Goal: Task Accomplishment & Management: Complete application form

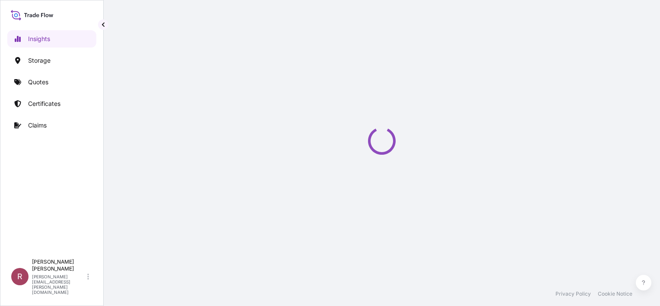
select select "2025"
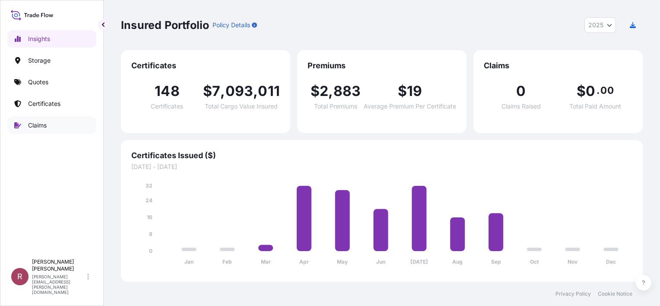
click at [35, 127] on p "Claims" at bounding box center [37, 125] width 19 height 9
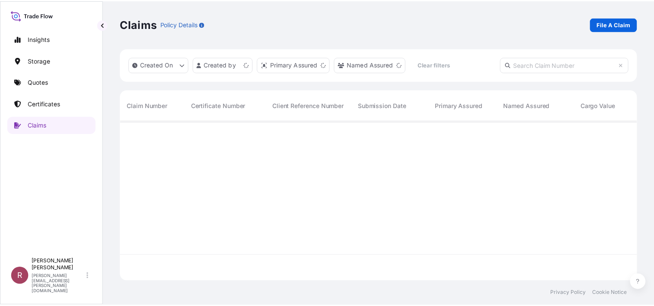
scroll to position [185, 515]
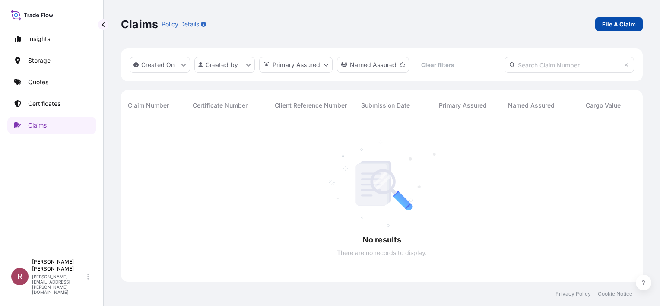
click at [617, 28] on p "File A Claim" at bounding box center [620, 24] width 34 height 9
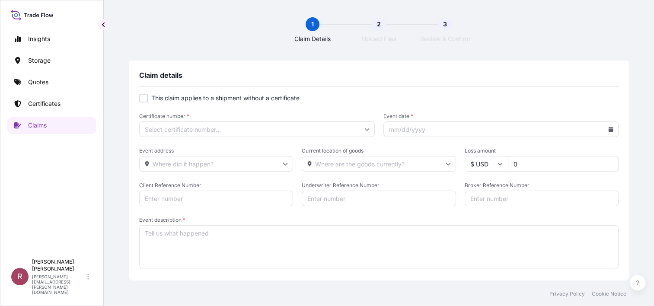
click at [147, 131] on input "Certificate number *" at bounding box center [257, 129] width 236 height 16
click at [502, 81] on div "Claim details" at bounding box center [378, 79] width 479 height 16
click at [175, 126] on input "Certificate number *" at bounding box center [257, 129] width 236 height 16
click at [209, 128] on input "Certificate number *" at bounding box center [257, 129] width 236 height 16
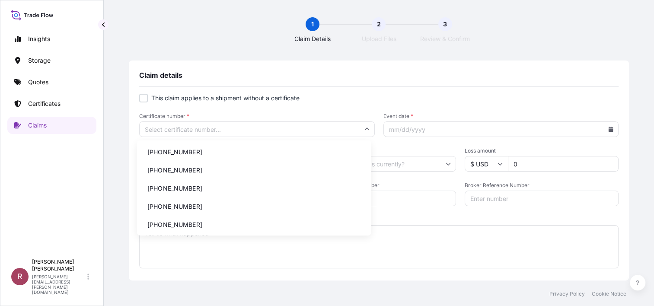
paste input "[PHONE_NUMBER]"
type input "[PHONE_NUMBER]"
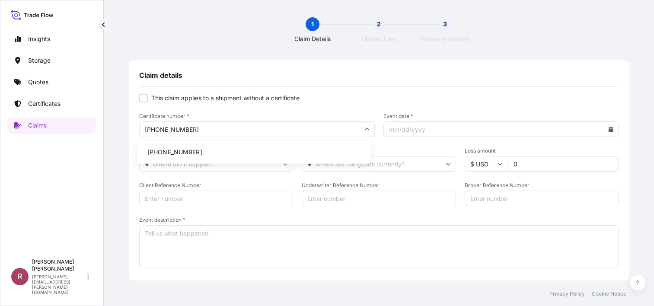
click at [233, 149] on li "[PHONE_NUMBER]" at bounding box center [253, 152] width 227 height 16
click at [468, 127] on input "Event date *" at bounding box center [501, 129] width 236 height 16
click at [609, 128] on icon at bounding box center [611, 129] width 5 height 5
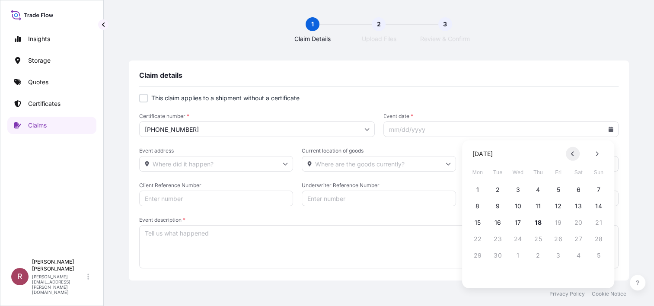
click at [569, 155] on button at bounding box center [573, 154] width 14 height 14
click at [568, 155] on button at bounding box center [573, 154] width 14 height 14
click at [568, 156] on button at bounding box center [573, 154] width 14 height 14
click at [495, 256] on button "27" at bounding box center [498, 256] width 14 height 14
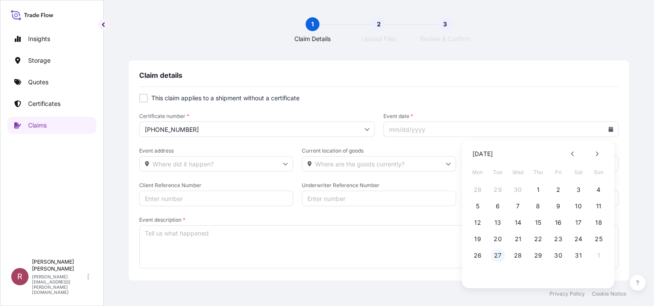
type input "[DATE]"
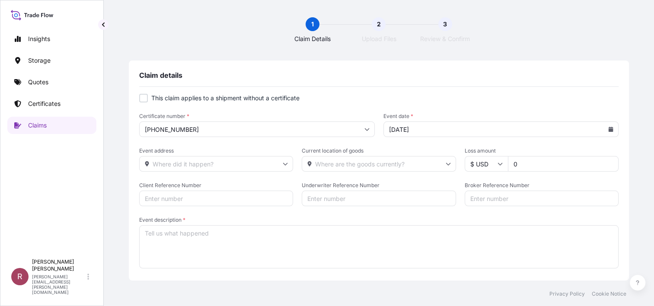
click at [283, 163] on icon at bounding box center [285, 163] width 5 height 5
click at [258, 164] on input "Event address" at bounding box center [216, 164] width 154 height 16
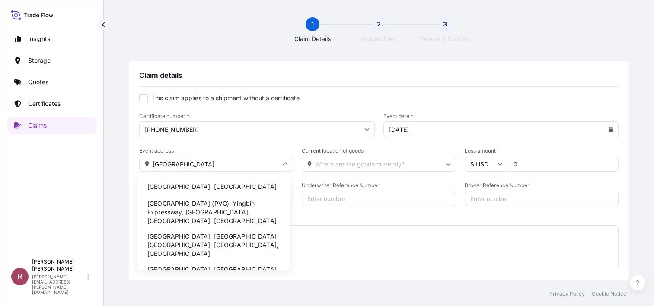
type input "[GEOGRAPHIC_DATA]"
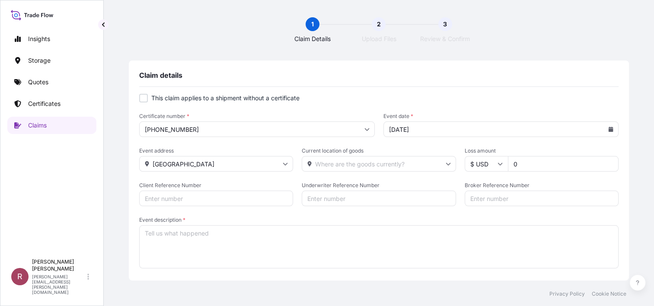
click at [336, 159] on input "Current location of goods" at bounding box center [379, 164] width 154 height 16
click at [341, 166] on input "Current location of goods" at bounding box center [379, 164] width 154 height 16
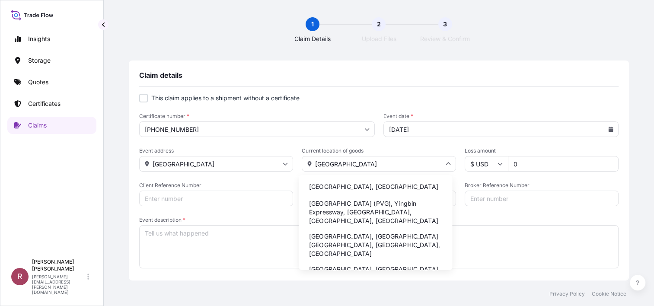
click at [361, 165] on input "[GEOGRAPHIC_DATA]" at bounding box center [379, 164] width 154 height 16
drag, startPoint x: 304, startPoint y: 163, endPoint x: 287, endPoint y: 163, distance: 17.3
click at [287, 163] on div "Event address [GEOGRAPHIC_DATA] Current location of goods [GEOGRAPHIC_DATA] [GE…" at bounding box center [378, 159] width 479 height 24
paste input "201507 SHANGHA"
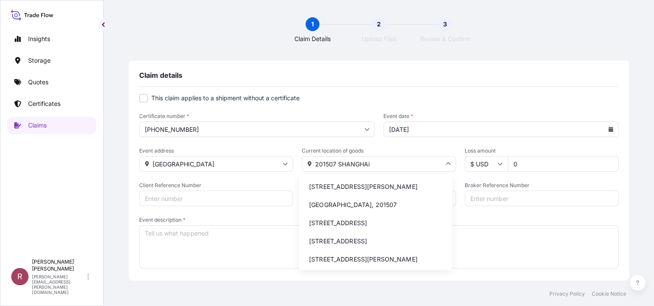
scroll to position [19, 0]
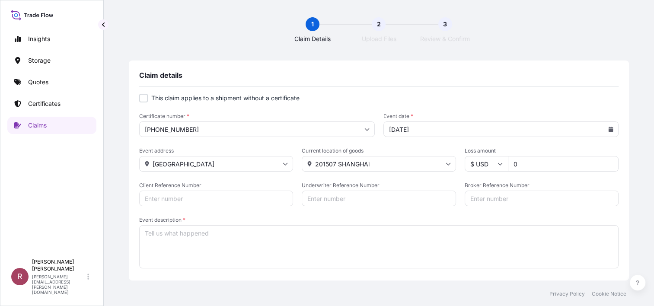
click at [379, 159] on input "201507 SHANGHAi" at bounding box center [379, 164] width 154 height 16
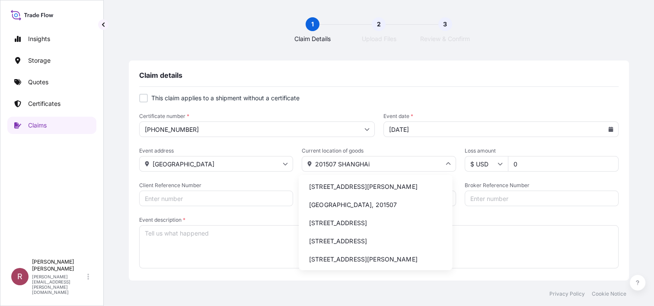
drag, startPoint x: 377, startPoint y: 159, endPoint x: 287, endPoint y: 163, distance: 90.0
click at [287, 163] on div "Event address [GEOGRAPHIC_DATA] Current location of goods 201507 [GEOGRAPHIC_DA…" at bounding box center [378, 159] width 479 height 24
paste input "[GEOGRAPHIC_DATA] 201507 [GEOGRAPHIC_DATA]"
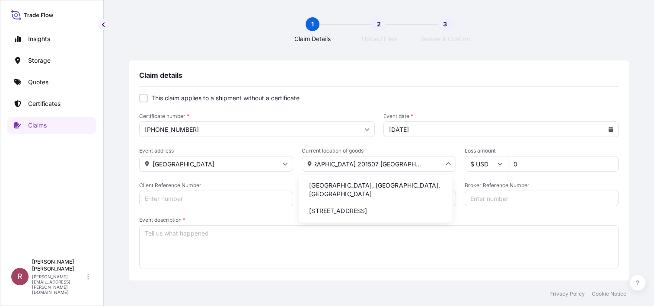
click at [341, 217] on li "[STREET_ADDRESS]" at bounding box center [375, 211] width 147 height 16
type input "[STREET_ADDRESS]"
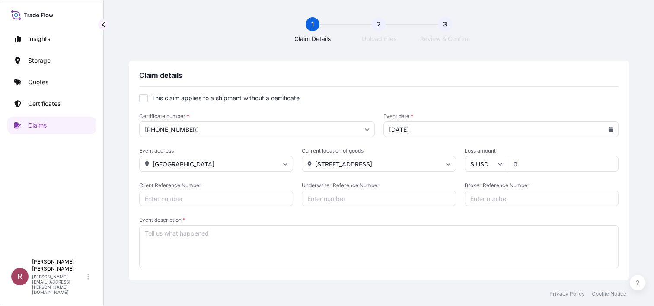
scroll to position [0, 0]
click at [519, 169] on input "0" at bounding box center [563, 164] width 111 height 16
type input "406"
click at [206, 202] on input "Client Reference Number" at bounding box center [216, 199] width 154 height 16
click at [166, 196] on input "Client Reference Number" at bounding box center [216, 199] width 154 height 16
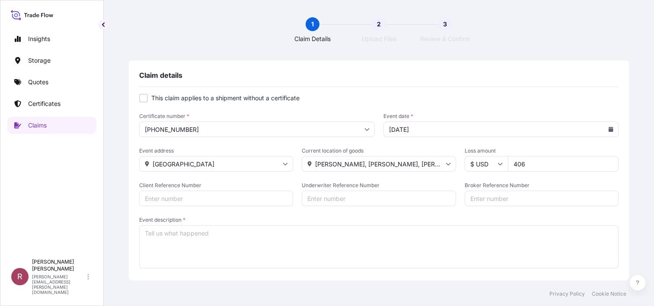
paste input "4500268526"
type input "4500268526"
click at [345, 200] on input "Underwriter Reference Number" at bounding box center [379, 199] width 154 height 16
click at [356, 197] on input "Underwriter Reference Number" at bounding box center [379, 199] width 154 height 16
paste input "6200048734"
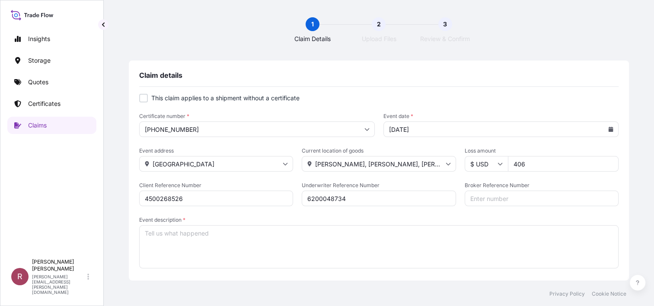
type input "6200048734"
click at [484, 198] on input "Broker Reference Number" at bounding box center [542, 199] width 154 height 16
click at [318, 197] on input "6200048734" at bounding box center [379, 199] width 154 height 16
click at [172, 198] on input "4500268526" at bounding box center [216, 199] width 154 height 16
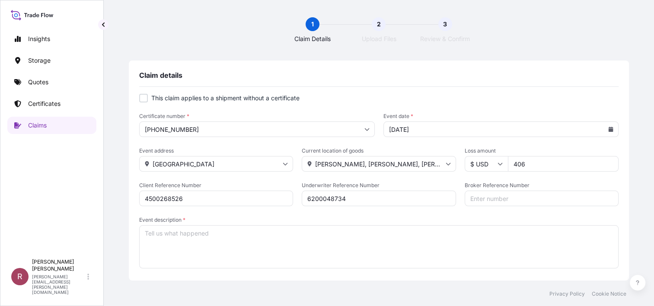
click at [172, 198] on input "4500268526" at bounding box center [216, 199] width 154 height 16
click at [496, 202] on input "Broker Reference Number" at bounding box center [542, 199] width 154 height 16
paste input "1625197623"
type input "1625197623"
click at [338, 245] on textarea "Event description *" at bounding box center [378, 246] width 479 height 43
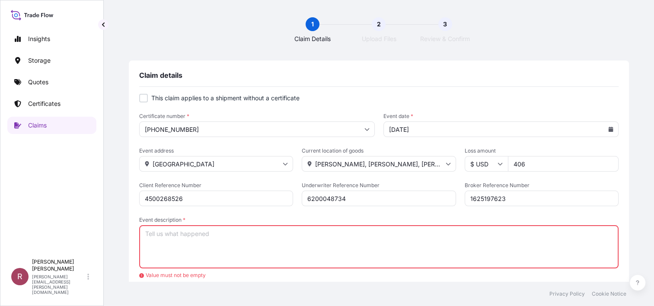
click at [316, 244] on textarea "Event description *" at bounding box center [378, 246] width 479 height 43
paste textarea "The Consignee received 7 broken bags upon arrival at [GEOGRAPHIC_DATA], please …"
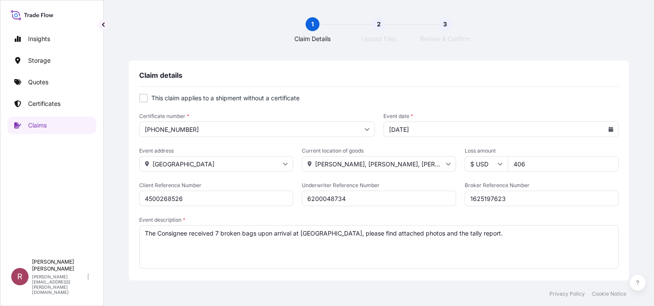
drag, startPoint x: 341, startPoint y: 235, endPoint x: 498, endPoint y: 221, distance: 157.5
click at [501, 227] on textarea "The Consignee received 7 broken bags upon arrival at [GEOGRAPHIC_DATA], please …" at bounding box center [378, 246] width 479 height 43
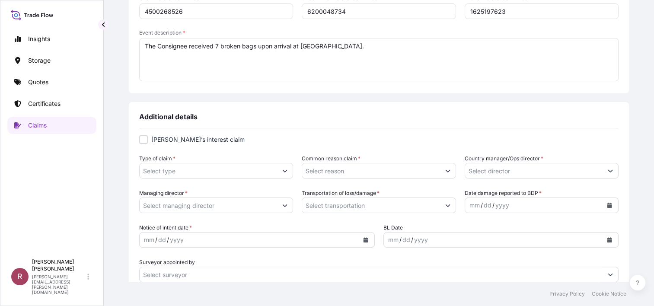
type textarea "The Consignee received 7 broken bags upon arrival at [GEOGRAPHIC_DATA]."
click at [172, 174] on input "Type of claim *" at bounding box center [208, 171] width 137 height 16
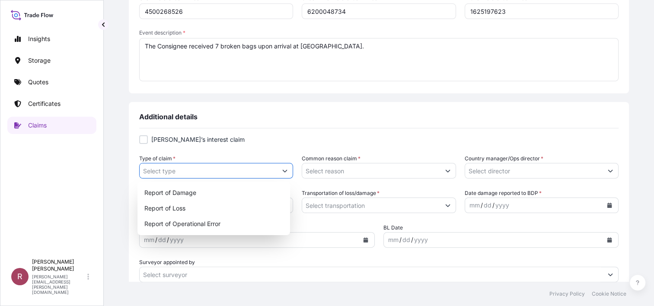
click at [283, 168] on icon "Show suggestions" at bounding box center [284, 170] width 5 height 5
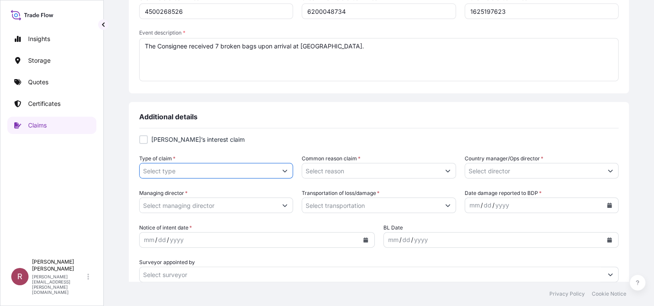
click at [285, 172] on button "Show suggestions" at bounding box center [285, 171] width 16 height 16
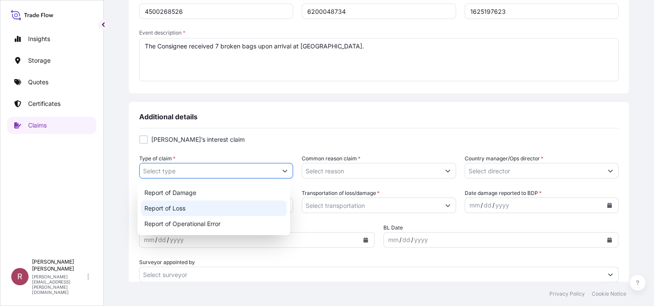
click at [218, 208] on div "Report of Loss" at bounding box center [214, 209] width 146 height 16
type input "Report of Loss"
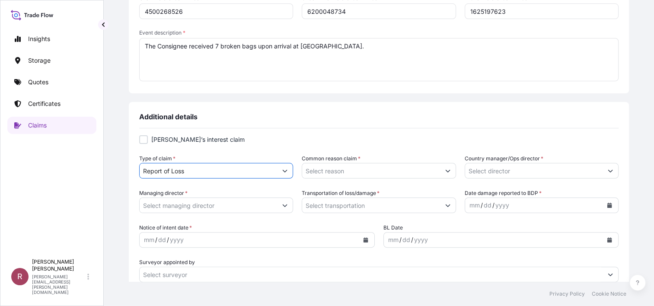
click at [446, 173] on button "Show suggestions" at bounding box center [448, 171] width 16 height 16
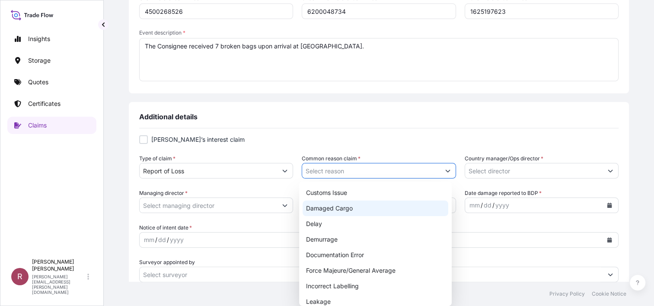
click at [369, 209] on div "Damaged Cargo" at bounding box center [376, 209] width 146 height 16
type input "Damaged Cargo"
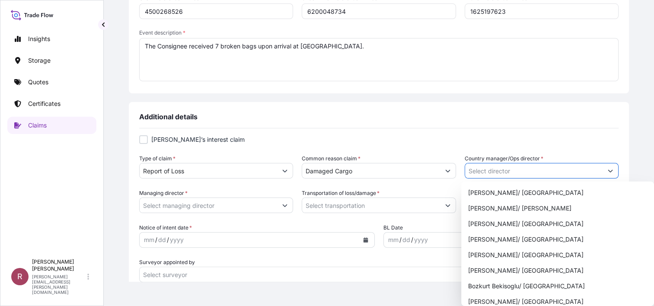
click at [603, 172] on button "Show suggestions" at bounding box center [611, 171] width 16 height 16
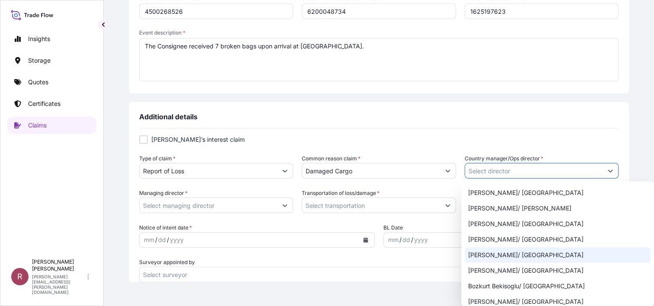
click at [537, 259] on div "[PERSON_NAME]/ [GEOGRAPHIC_DATA]" at bounding box center [558, 255] width 186 height 16
type input "[PERSON_NAME]/ [GEOGRAPHIC_DATA]"
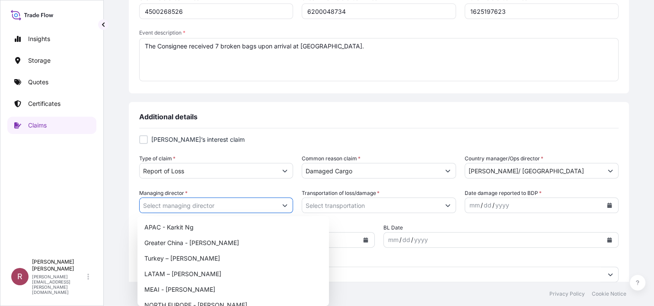
click at [287, 208] on button "Show suggestions" at bounding box center [285, 206] width 16 height 16
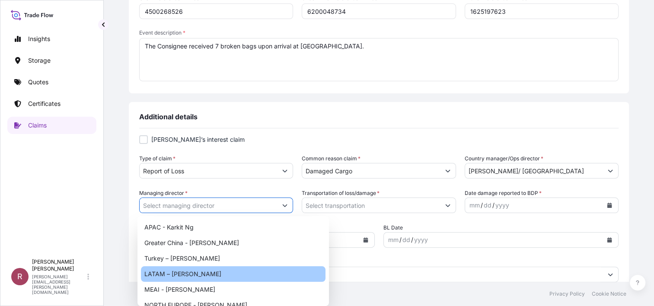
scroll to position [21, 0]
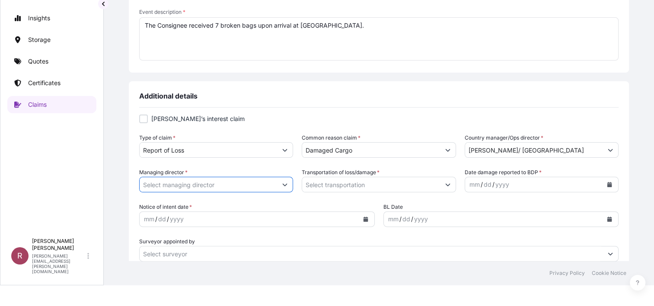
click at [279, 187] on body "10 options available. Insights Storage Quotes Certificates Claims R [PERSON_NAM…" at bounding box center [327, 132] width 654 height 306
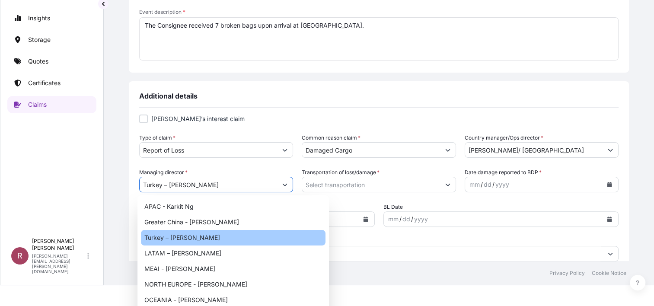
click at [280, 183] on body "10 options available. 10 options available. Insights Storage Quotes Certificate…" at bounding box center [327, 132] width 654 height 306
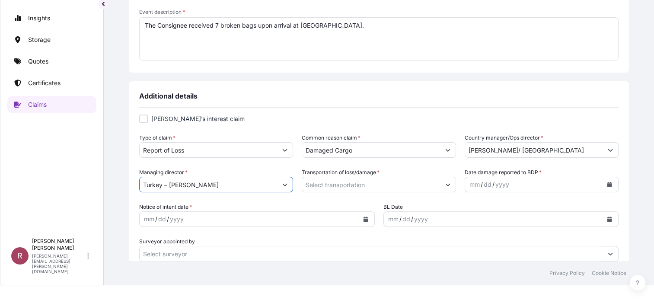
click at [282, 182] on body "10 options available. 10 options available. Insights Storage Quotes Certificate…" at bounding box center [327, 132] width 654 height 306
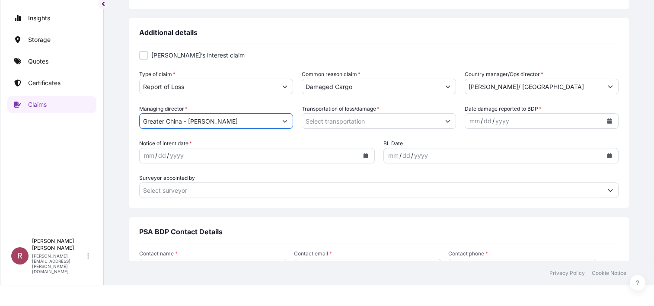
scroll to position [251, 0]
click at [280, 125] on button "Show suggestions" at bounding box center [285, 121] width 16 height 16
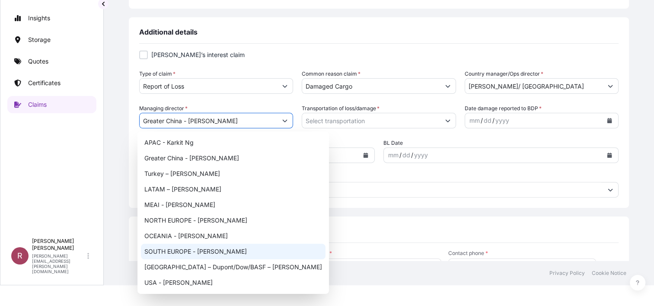
click at [227, 249] on div "SOUTH EUROPE - [PERSON_NAME]" at bounding box center [233, 252] width 185 height 16
type input "SOUTH EUROPE - [PERSON_NAME]"
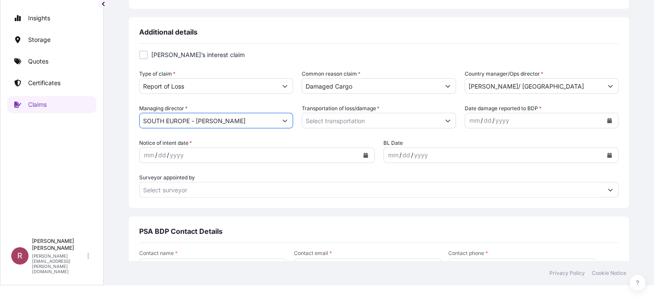
click at [445, 116] on button "Show suggestions" at bounding box center [448, 121] width 16 height 16
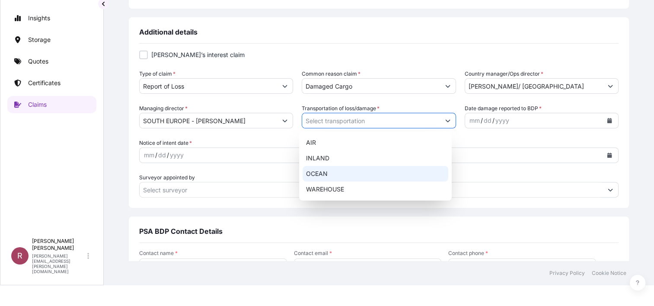
click at [332, 175] on div "OCEAN" at bounding box center [376, 174] width 146 height 16
type input "OCEAN"
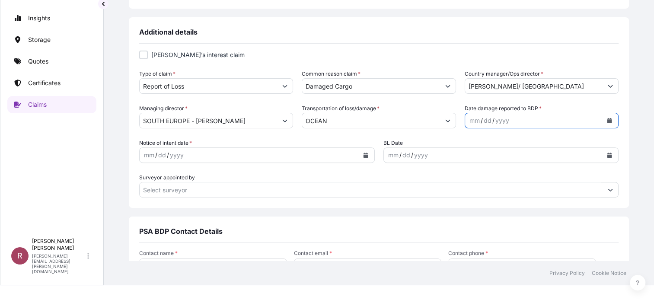
click at [603, 121] on button "Calendar" at bounding box center [610, 121] width 14 height 14
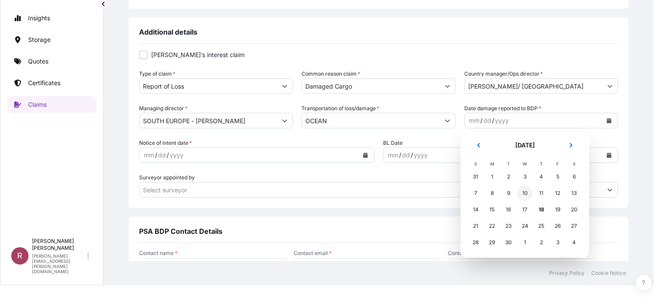
click at [529, 190] on div "10" at bounding box center [525, 193] width 16 height 16
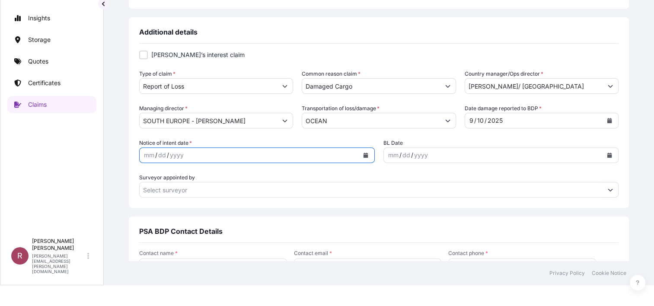
click at [360, 158] on button "Calendar" at bounding box center [366, 155] width 14 height 14
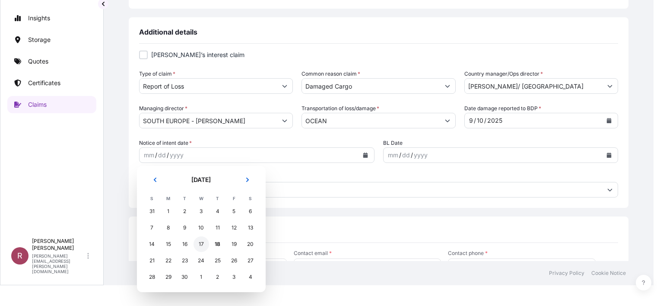
click at [206, 242] on div "17" at bounding box center [202, 244] width 16 height 16
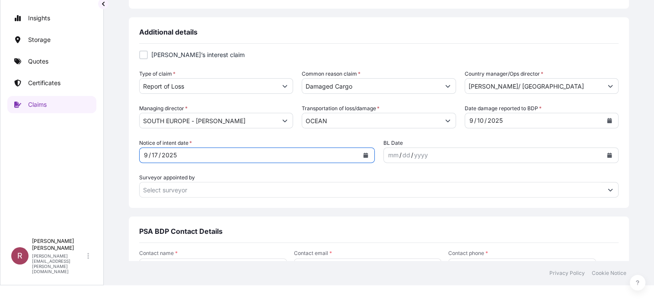
click at [418, 153] on div "yyyy" at bounding box center [421, 155] width 16 height 10
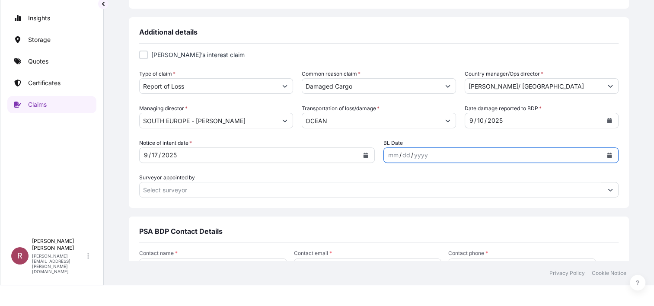
click at [603, 155] on button "Calendar" at bounding box center [610, 155] width 14 height 14
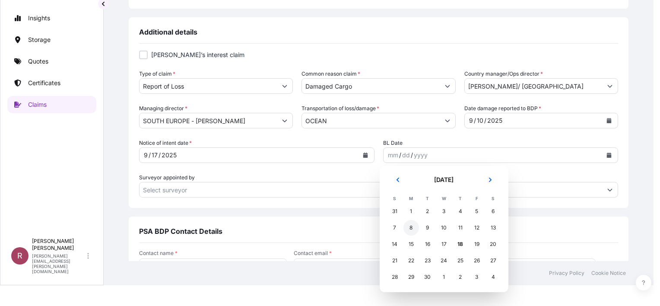
click at [414, 228] on div "8" at bounding box center [412, 228] width 16 height 16
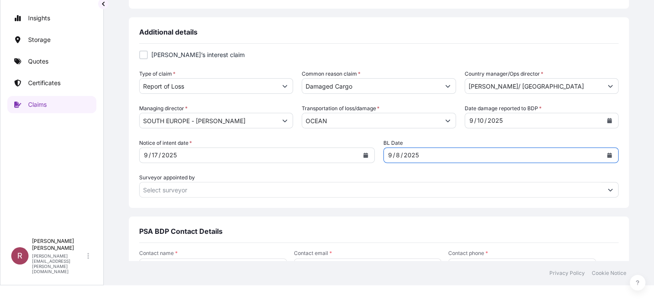
click at [610, 154] on button "Calendar" at bounding box center [610, 155] width 14 height 14
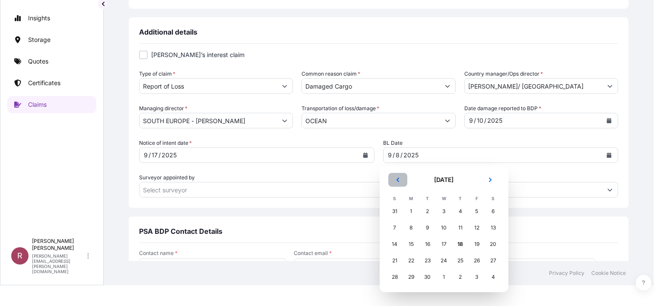
click at [400, 180] on icon "Previous" at bounding box center [397, 179] width 5 height 5
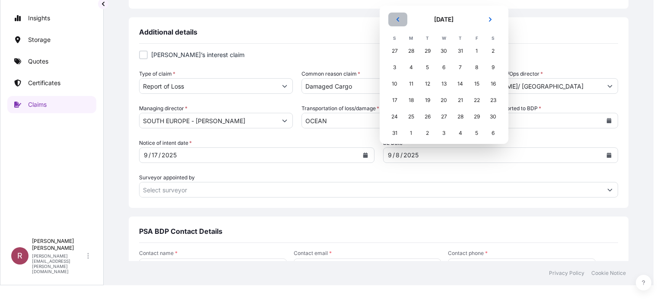
click at [397, 20] on icon "Previous" at bounding box center [397, 19] width 5 height 5
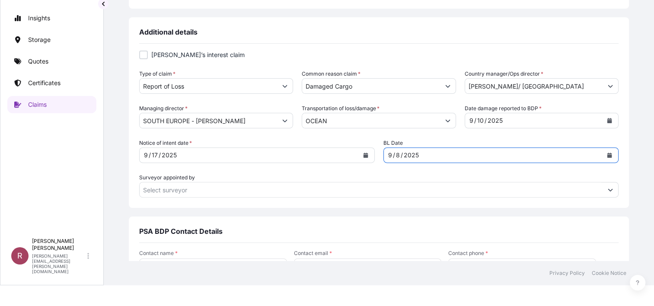
click at [607, 156] on icon "Calendar" at bounding box center [609, 155] width 5 height 5
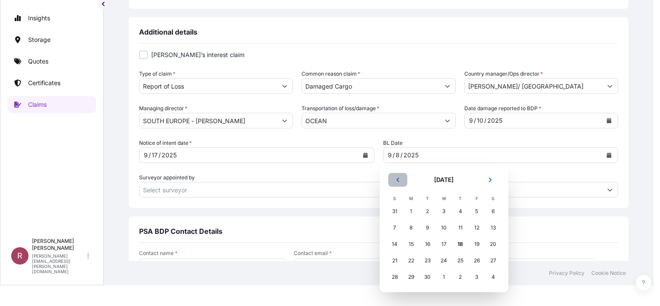
click at [401, 183] on button "Previous" at bounding box center [398, 180] width 19 height 14
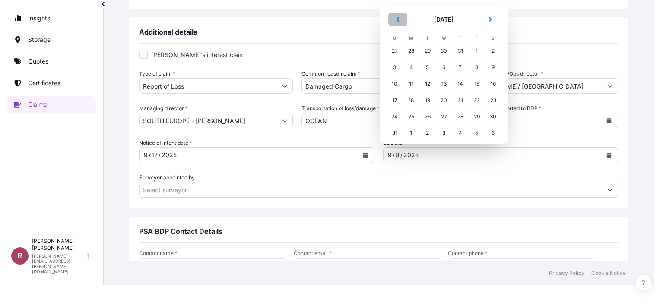
click at [394, 17] on button "Previous" at bounding box center [398, 20] width 19 height 14
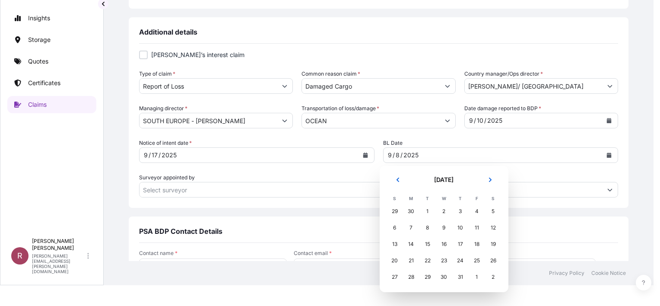
click at [394, 180] on button "Previous" at bounding box center [398, 180] width 19 height 14
click at [397, 182] on icon "Previous" at bounding box center [397, 179] width 5 height 5
click at [398, 183] on button "Previous" at bounding box center [398, 180] width 19 height 14
click at [430, 229] on div "8" at bounding box center [428, 228] width 16 height 16
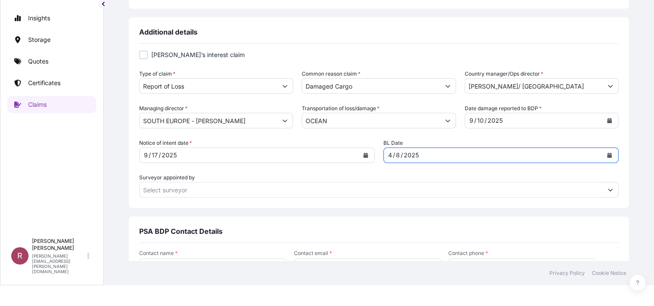
click at [226, 195] on input "Surveyor appointed by" at bounding box center [371, 190] width 463 height 16
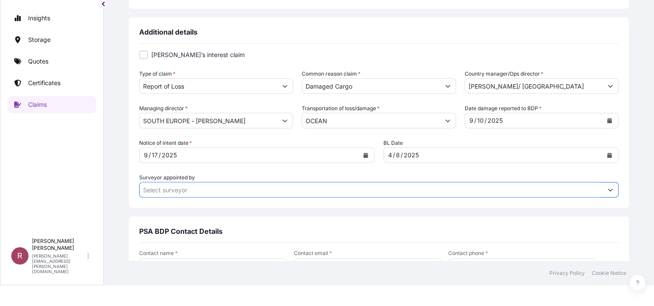
click at [603, 187] on button "Show suggestions" at bounding box center [611, 190] width 16 height 16
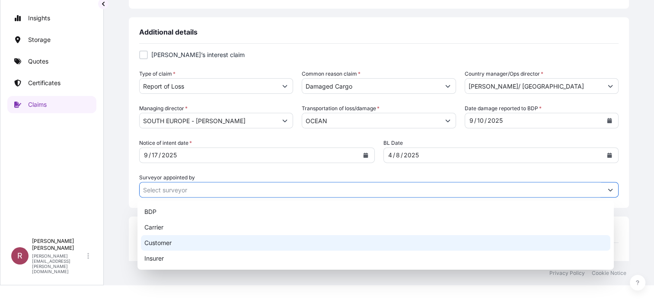
click at [165, 244] on div "Customer" at bounding box center [375, 243] width 469 height 16
type input "Customer"
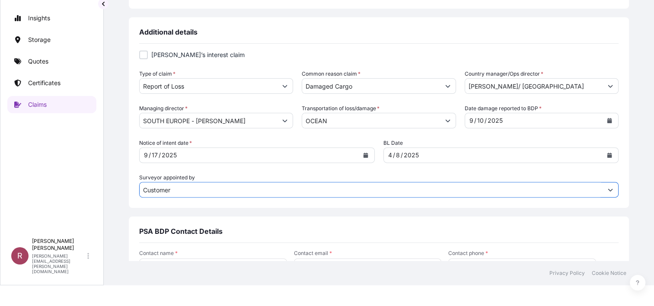
click at [608, 187] on icon "Show suggestions" at bounding box center [610, 189] width 5 height 5
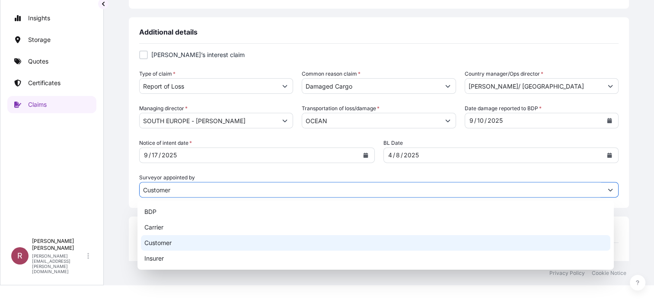
click at [239, 246] on div "Customer" at bounding box center [375, 243] width 469 height 16
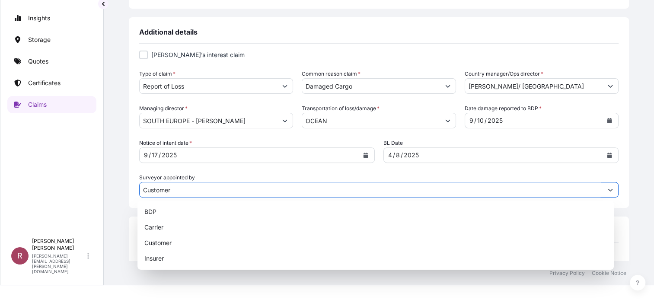
click at [608, 189] on icon "Show suggestions" at bounding box center [610, 189] width 5 height 5
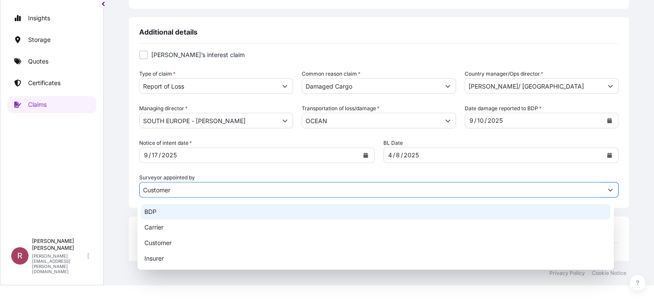
drag, startPoint x: 178, startPoint y: 187, endPoint x: 103, endPoint y: 182, distance: 74.9
click at [103, 182] on div "Insights Storage Quotes Certificates Claims R [PERSON_NAME] [PERSON_NAME][EMAIL…" at bounding box center [327, 132] width 654 height 306
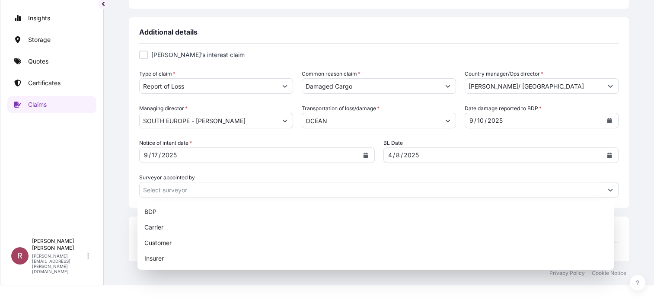
click at [98, 192] on div "Insights Storage Quotes Certificates Claims R [PERSON_NAME] [PERSON_NAME][EMAIL…" at bounding box center [52, 132] width 104 height 306
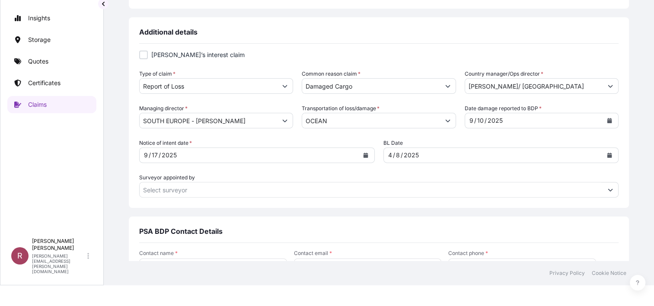
scroll to position [325, 0]
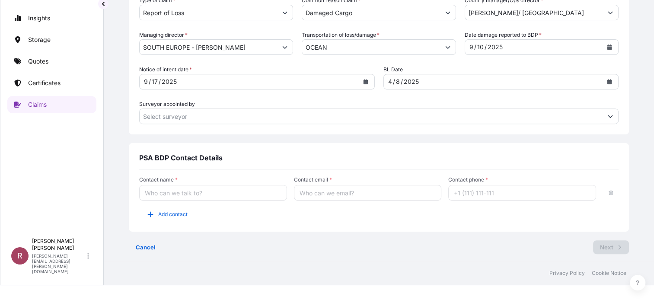
click at [210, 191] on input "Contact name *" at bounding box center [213, 193] width 148 height 16
type input "[PERSON_NAME]"
type input "[PERSON_NAME][EMAIL_ADDRESS][PERSON_NAME][DOMAIN_NAME]"
click at [519, 192] on input "Contact phone *" at bounding box center [522, 193] width 148 height 16
type input "[PHONE_NUMBER]"
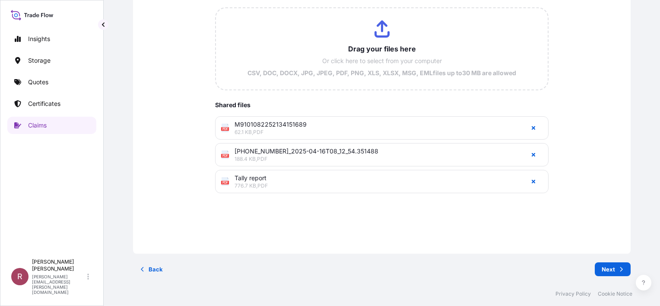
scroll to position [0, 0]
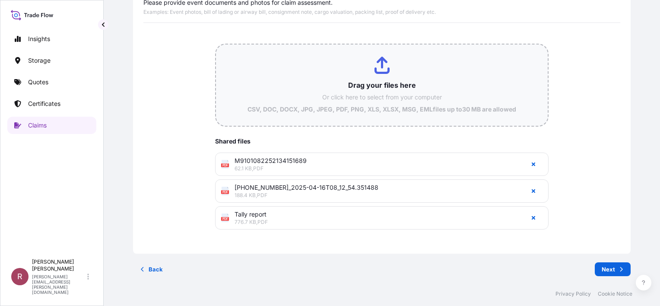
type input "C:\fakepath\4500268526.pdf"
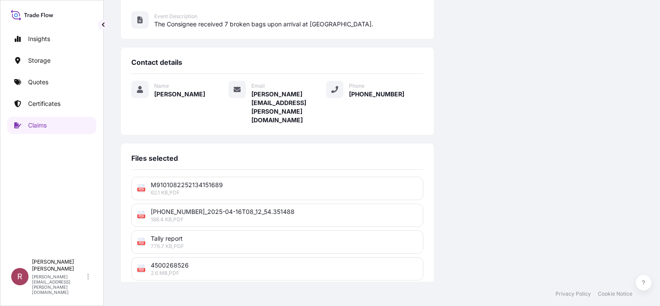
scroll to position [203, 0]
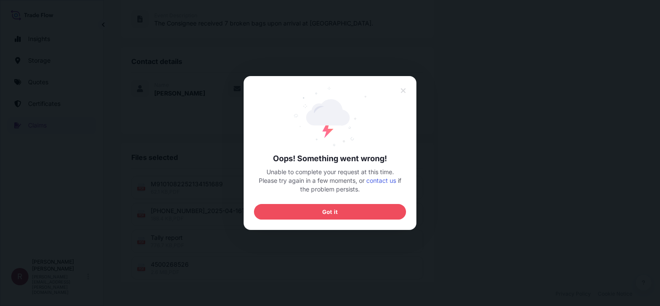
click at [324, 212] on span "Got it" at bounding box center [330, 211] width 16 height 9
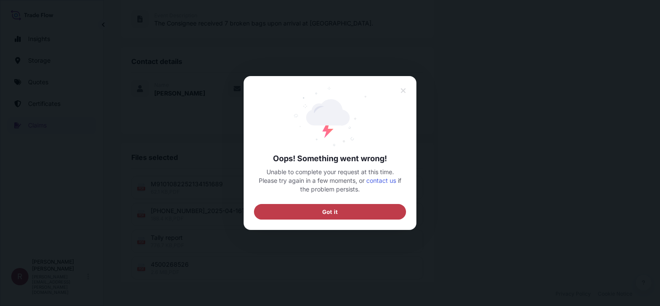
click at [348, 212] on button "Got it" at bounding box center [330, 212] width 152 height 16
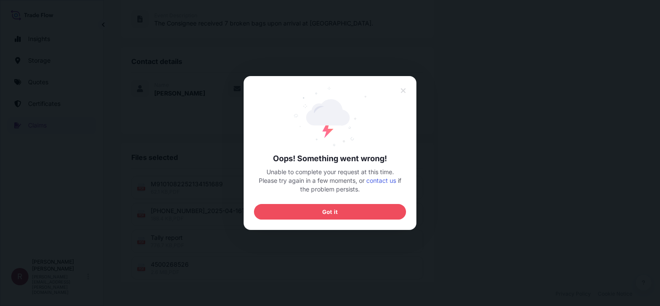
click at [337, 203] on div "Oops! Something went wrong! Unable to complete your request at this time. Pleas…" at bounding box center [330, 152] width 152 height 133
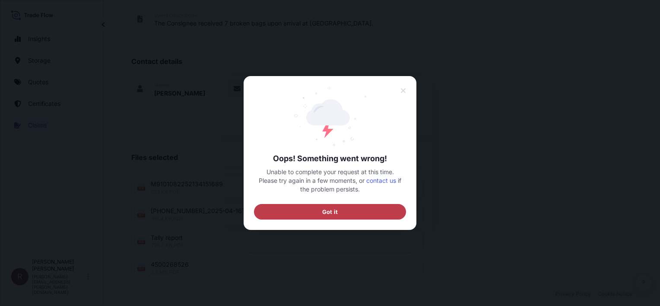
click at [336, 213] on span "Got it" at bounding box center [330, 211] width 16 height 9
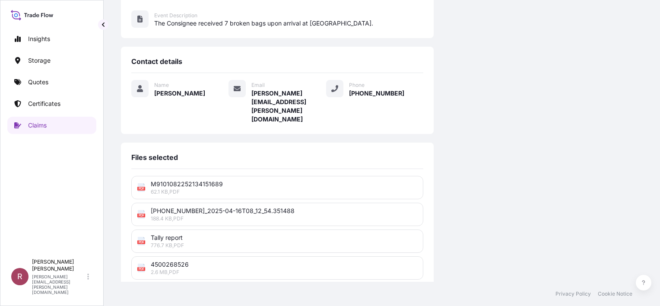
scroll to position [0, 0]
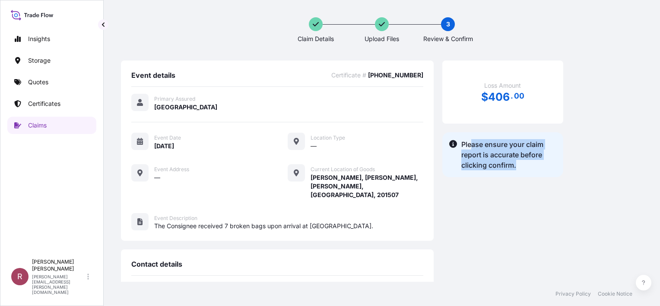
drag, startPoint x: 481, startPoint y: 143, endPoint x: 531, endPoint y: 182, distance: 62.8
click at [531, 182] on div "Loss Amount $ 406 . 00 Please ensure your claim report is accurate before click…" at bounding box center [503, 277] width 121 height 432
drag, startPoint x: 531, startPoint y: 182, endPoint x: 519, endPoint y: 194, distance: 17.1
click at [526, 194] on div "Loss Amount $ 406 . 00 Please ensure your claim report is accurate before click…" at bounding box center [503, 277] width 121 height 432
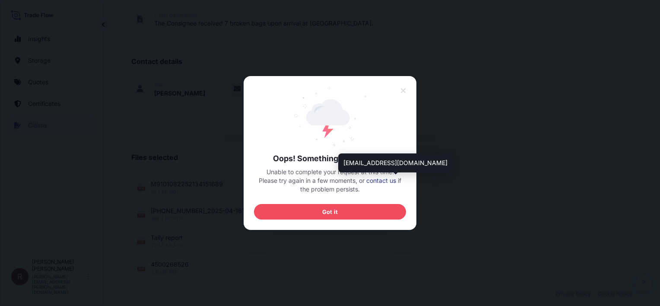
click at [381, 177] on link "contact us" at bounding box center [382, 180] width 30 height 7
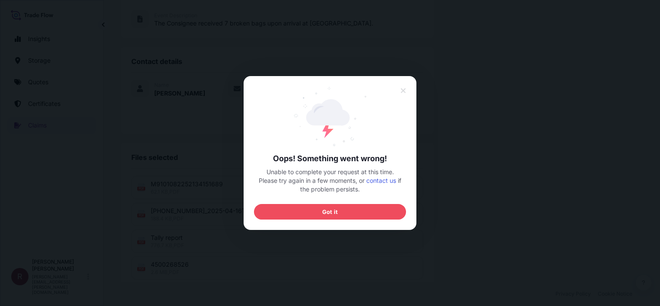
click at [330, 209] on span "Got it" at bounding box center [330, 211] width 16 height 9
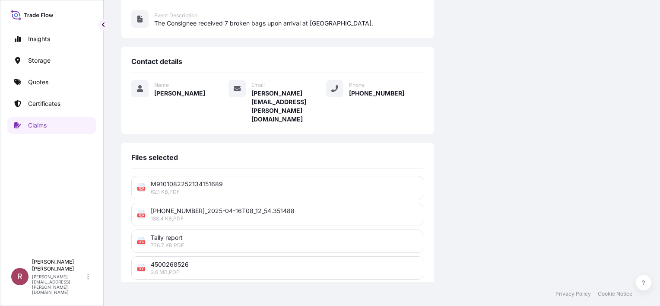
scroll to position [16, 0]
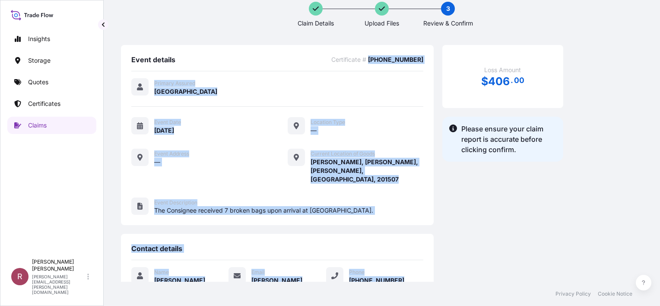
drag, startPoint x: 399, startPoint y: 59, endPoint x: 448, endPoint y: 55, distance: 49.4
click at [448, 55] on div "Event details Certificate # [PHONE_NUMBER] Primary Assured [GEOGRAPHIC_DATA] Ev…" at bounding box center [382, 261] width 522 height 432
drag, startPoint x: 448, startPoint y: 55, endPoint x: 395, endPoint y: 92, distance: 64.7
click at [395, 92] on div "Primary Assured [GEOGRAPHIC_DATA]" at bounding box center [277, 92] width 292 height 29
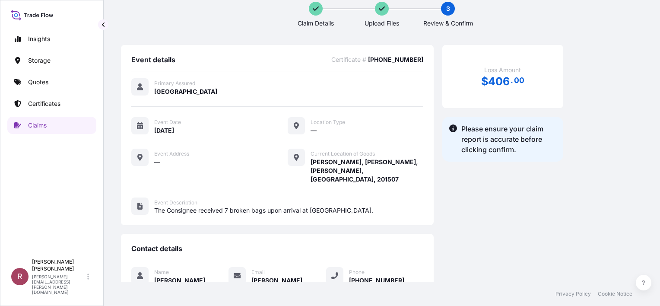
click at [358, 62] on div "Event details Certificate # [PHONE_NUMBER]" at bounding box center [277, 63] width 292 height 16
drag, startPoint x: 399, startPoint y: 61, endPoint x: 437, endPoint y: 61, distance: 37.6
click at [434, 61] on div "Event details Certificate # [PHONE_NUMBER] Primary Assured [GEOGRAPHIC_DATA] Ev…" at bounding box center [277, 135] width 313 height 180
copy span "[PHONE_NUMBER]"
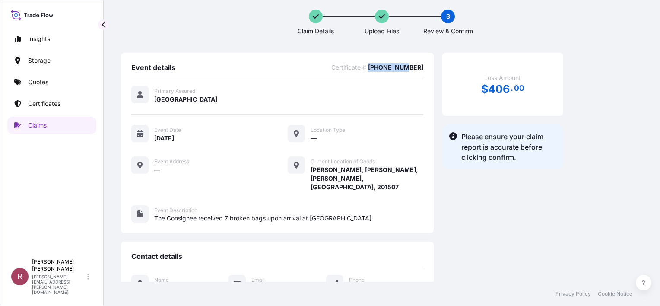
scroll to position [0, 0]
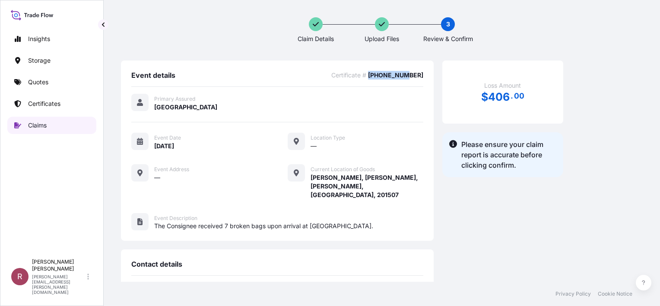
click at [26, 124] on link "Claims" at bounding box center [51, 125] width 89 height 17
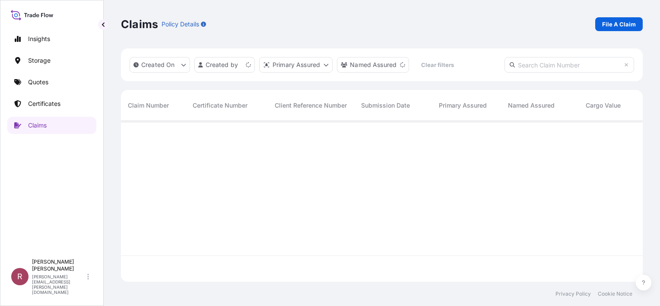
scroll to position [185, 515]
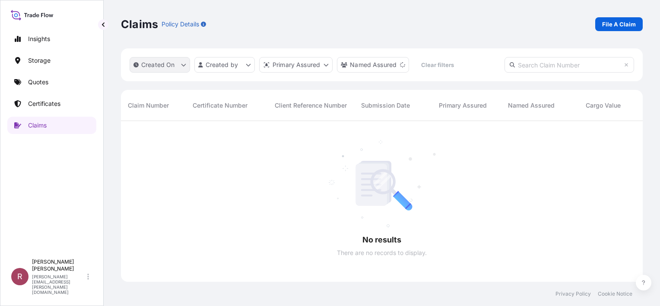
click at [163, 59] on button "Created On" at bounding box center [160, 65] width 61 height 16
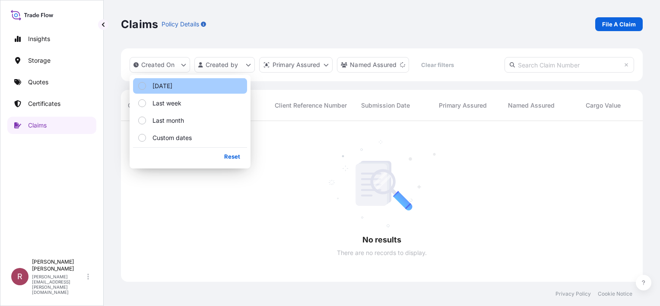
click at [174, 85] on button "[DATE]" at bounding box center [190, 86] width 114 height 16
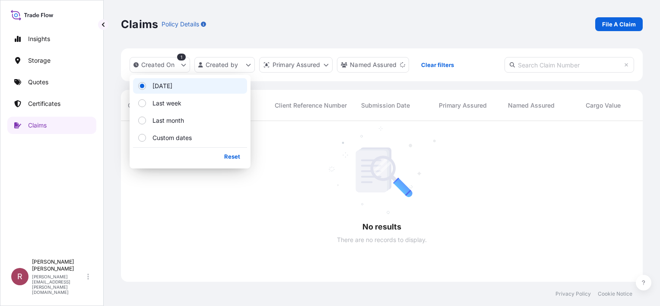
scroll to position [185, 515]
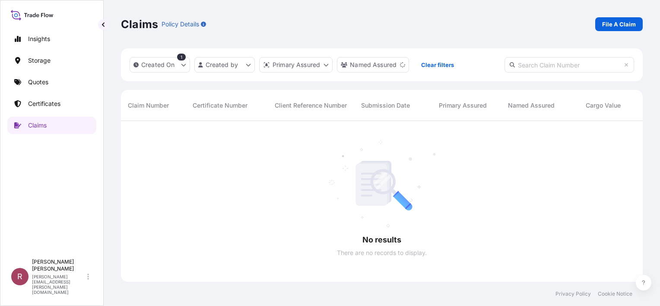
drag, startPoint x: 314, startPoint y: 140, endPoint x: 309, endPoint y: 139, distance: 4.5
click at [313, 140] on div at bounding box center [497, 201] width 752 height 161
